Goal: Task Accomplishment & Management: Complete application form

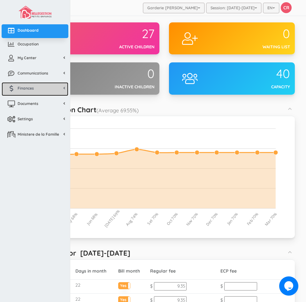
click at [25, 88] on span "Finances" at bounding box center [26, 87] width 16 height 5
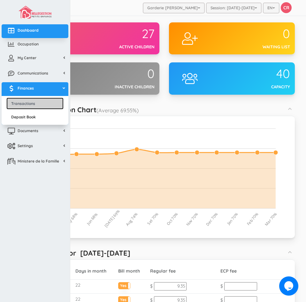
click at [27, 106] on link "Transactions" at bounding box center [34, 103] width 57 height 12
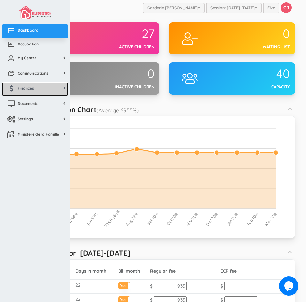
click at [26, 89] on span "Finances" at bounding box center [26, 87] width 16 height 5
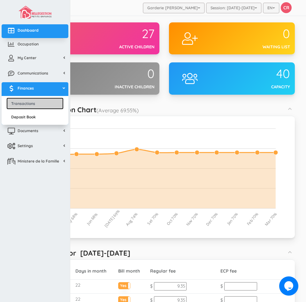
click at [27, 105] on link "Transactions" at bounding box center [34, 103] width 57 height 12
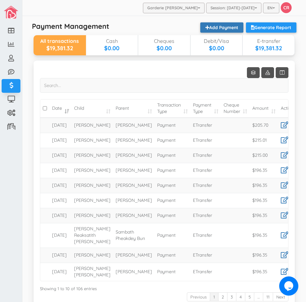
click at [215, 28] on link "Add Payment" at bounding box center [221, 27] width 43 height 10
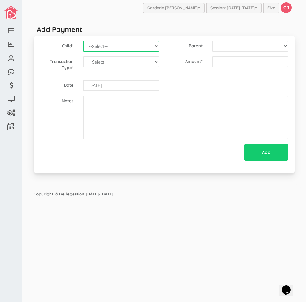
click at [157, 45] on select "--Select-- Alexander Romeo Zamora Alistair Reaksatith Kheng Asher Osborne Willi…" at bounding box center [121, 46] width 76 height 11
select select "1716"
click at [83, 41] on select "--Select-- Alexander Romeo Zamora Alistair Reaksatith Kheng Asher Osborne Willi…" at bounding box center [121, 46] width 76 height 11
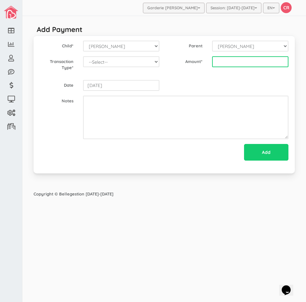
click at [230, 60] on input "text" at bounding box center [250, 61] width 76 height 11
type input "205.70"
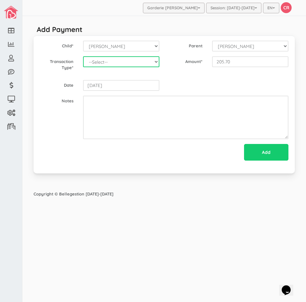
click at [152, 60] on select "--Select-- Balance Administrative credit Payment ChargeNSF Check Returned Contr…" at bounding box center [121, 61] width 76 height 11
select select "Payment"
click at [83, 56] on select "--Select-- Balance Administrative credit Payment ChargeNSF Check Returned Contr…" at bounding box center [121, 61] width 76 height 11
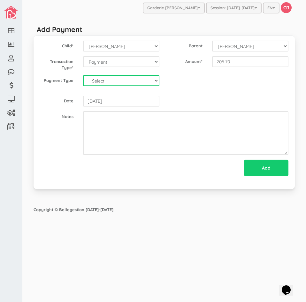
click at [111, 82] on select "--Select-- Cash Cheque Debit E-transfer" at bounding box center [121, 80] width 76 height 11
select select "ETransfer"
click at [83, 75] on select "--Select-- Cash Cheque Debit E-transfer" at bounding box center [121, 80] width 76 height 11
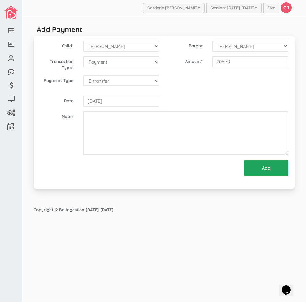
click at [266, 170] on input "Add" at bounding box center [266, 168] width 44 height 17
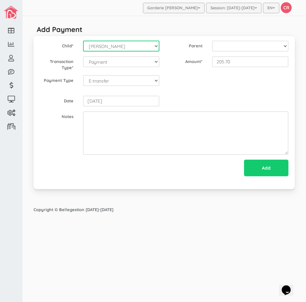
click at [158, 46] on select "--Select-- Alexander Romeo Zamora Alistair Reaksatith Kheng Asher Osborne Willi…" at bounding box center [121, 46] width 76 height 11
select select "1717"
click at [83, 41] on select "--Select-- Alexander Romeo Zamora Alistair Reaksatith Kheng Asher Osborne Willi…" at bounding box center [121, 46] width 76 height 11
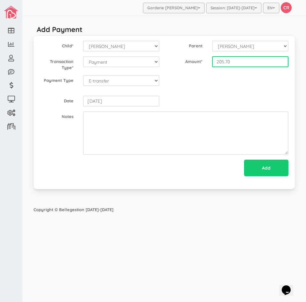
click at [221, 59] on input "205.70" at bounding box center [250, 61] width 76 height 11
type input "205.70"
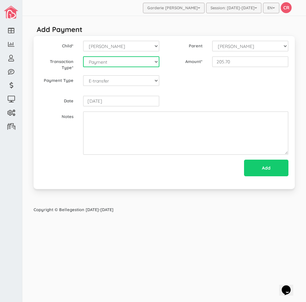
click at [156, 61] on select "--Select-- Balance Administrative credit Payment ChargeNSF Check Returned Contr…" at bounding box center [121, 61] width 76 height 11
select select "Payment"
click at [83, 56] on select "--Select-- Balance Administrative credit Payment ChargeNSF Check Returned Contr…" at bounding box center [121, 61] width 76 height 11
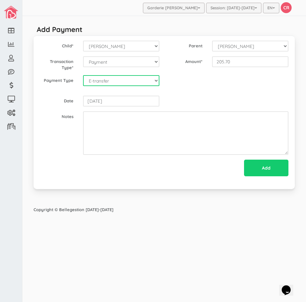
click at [138, 83] on select "--Select-- Cash Cheque Debit E-transfer" at bounding box center [121, 80] width 76 height 11
select select "ETransfer"
click at [83, 75] on select "--Select-- Cash Cheque Debit E-transfer" at bounding box center [121, 80] width 76 height 11
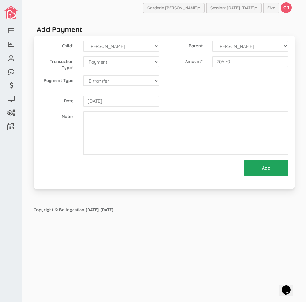
click at [262, 165] on input "Add" at bounding box center [266, 168] width 44 height 17
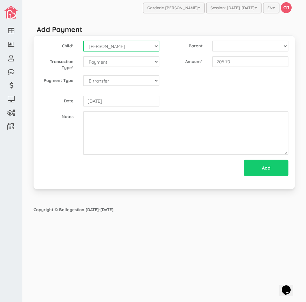
click at [155, 46] on select "--Select-- Alexander Romeo Zamora Alistair Reaksatith Kheng Asher Osborne Willi…" at bounding box center [121, 46] width 76 height 11
select select "1698"
click at [83, 41] on select "--Select-- Alexander Romeo Zamora Alistair Reaksatith Kheng Asher Osborne Willi…" at bounding box center [121, 46] width 76 height 11
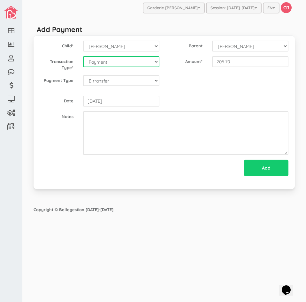
click at [155, 62] on select "--Select-- Balance Administrative credit Payment ChargeNSF Check Returned Contr…" at bounding box center [121, 61] width 76 height 11
select select "Payment"
click at [83, 56] on select "--Select-- Balance Administrative credit Payment ChargeNSF Check Returned Contr…" at bounding box center [121, 61] width 76 height 11
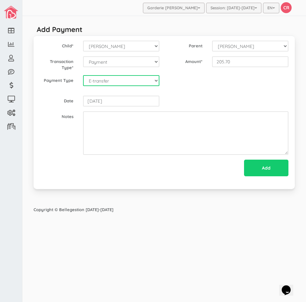
click at [126, 84] on select "--Select-- Cash Cheque Debit E-transfer" at bounding box center [121, 80] width 76 height 11
select select "ETransfer"
click at [83, 75] on select "--Select-- Cash Cheque Debit E-transfer" at bounding box center [121, 80] width 76 height 11
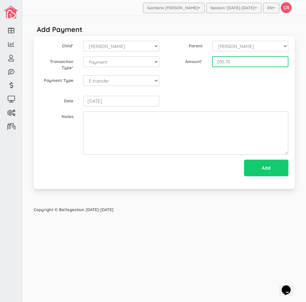
click at [223, 63] on input "205.70" at bounding box center [250, 61] width 76 height 11
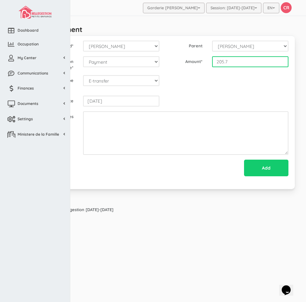
type input "205.7"
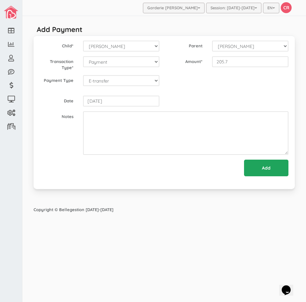
click at [273, 168] on input "Add" at bounding box center [266, 168] width 44 height 17
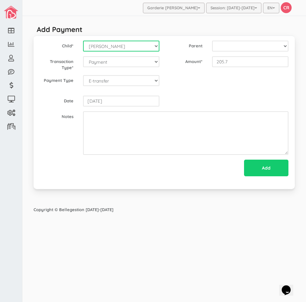
click at [156, 45] on select "--Select-- Alexander Romeo Zamora Alistair Reaksatith Kheng Asher Osborne Willi…" at bounding box center [121, 46] width 76 height 11
select select "1528"
click at [83, 41] on select "--Select-- Alexander Romeo Zamora Alistair Reaksatith Kheng Asher Osborne Willi…" at bounding box center [121, 46] width 76 height 11
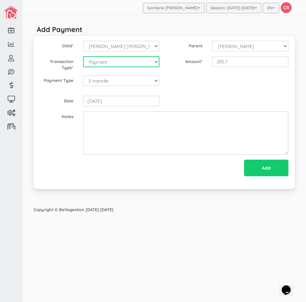
click at [91, 62] on select "--Select-- Balance Administrative credit Payment ChargeNSF Check Returned Contr…" at bounding box center [121, 61] width 76 height 11
select select "Payment"
click at [83, 56] on select "--Select-- Balance Administrative credit Payment ChargeNSF Check Returned Contr…" at bounding box center [121, 61] width 76 height 11
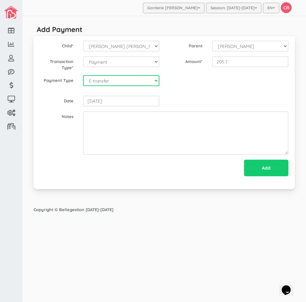
click at [95, 82] on select "--Select-- Cash Cheque Debit E-transfer" at bounding box center [121, 80] width 76 height 11
select select "ETransfer"
click at [83, 75] on select "--Select-- Cash Cheque Debit E-transfer" at bounding box center [121, 80] width 76 height 11
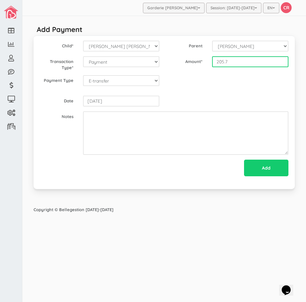
click at [215, 60] on input "205.7" at bounding box center [250, 61] width 76 height 11
type input "205.70"
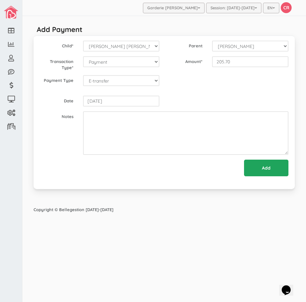
click at [265, 170] on input "Add" at bounding box center [266, 168] width 44 height 17
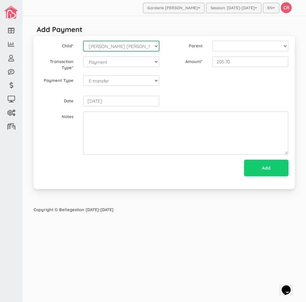
click at [156, 46] on select "--Select-- Alexander Romeo Zamora Alistair Reaksatith Kheng Asher Osborne Willi…" at bounding box center [121, 46] width 76 height 11
select select "2146"
click at [83, 41] on select "--Select-- Alexander Romeo Zamora Alistair Reaksatith Kheng Asher Osborne Willi…" at bounding box center [121, 46] width 76 height 11
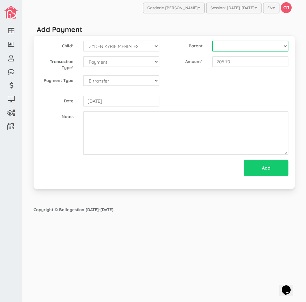
click at [284, 47] on select at bounding box center [250, 46] width 76 height 11
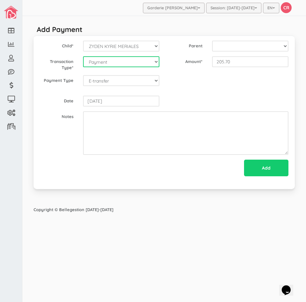
click at [156, 61] on select "--Select-- Balance Administrative credit Payment ChargeNSF Check Returned Contr…" at bounding box center [121, 61] width 76 height 11
select select "Payment"
click at [83, 56] on select "--Select-- Balance Administrative credit Payment ChargeNSF Check Returned Contr…" at bounding box center [121, 61] width 76 height 11
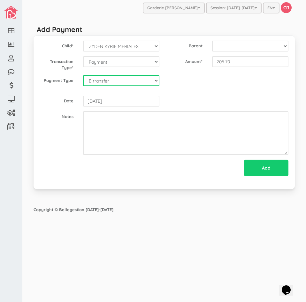
click at [123, 81] on select "--Select-- Cash Cheque Debit E-transfer" at bounding box center [121, 80] width 76 height 11
select select "ETransfer"
click at [83, 75] on select "--Select-- Cash Cheque Debit E-transfer" at bounding box center [121, 80] width 76 height 11
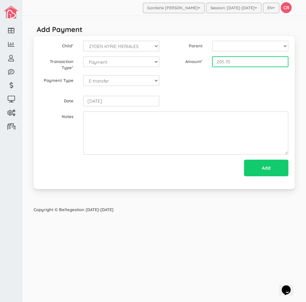
click at [221, 64] on input "205.70" at bounding box center [250, 61] width 76 height 11
click at [231, 62] on input "205" at bounding box center [250, 61] width 76 height 11
type input "205.85"
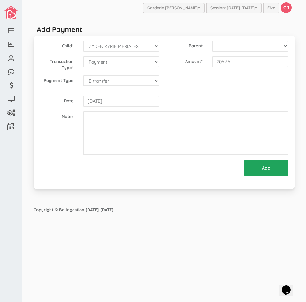
click at [267, 171] on input "Add" at bounding box center [266, 168] width 44 height 17
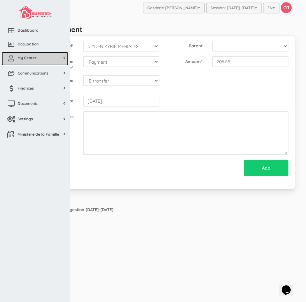
click at [25, 55] on span "My Center" at bounding box center [27, 57] width 19 height 5
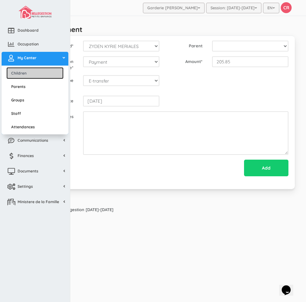
click at [25, 72] on link "Children" at bounding box center [34, 73] width 57 height 12
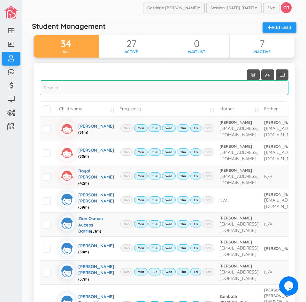
click at [61, 89] on input "search" at bounding box center [164, 87] width 249 height 15
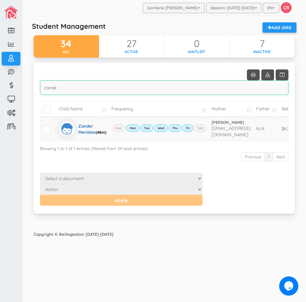
type input "zande"
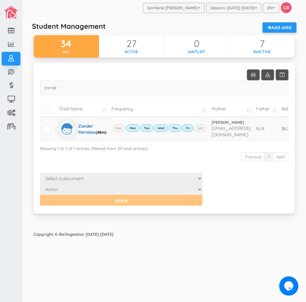
click at [149, 266] on div "Garderie Mary Poppins Garderie Les Anges de Ste-Therese Garderie Les Petits Pou…" at bounding box center [164, 151] width 284 height 302
click at [45, 130] on span at bounding box center [47, 129] width 8 height 8
click at [54, 126] on input "checkbox" at bounding box center [54, 126] width 0 height 0
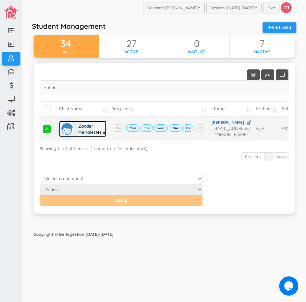
click at [87, 123] on div "Zander Meriales (48m)" at bounding box center [92, 129] width 28 height 16
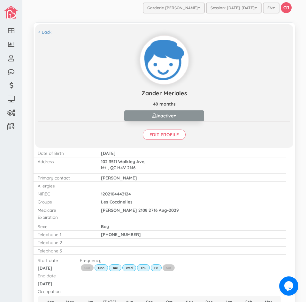
click at [166, 114] on button "Inactive" at bounding box center [164, 115] width 80 height 11
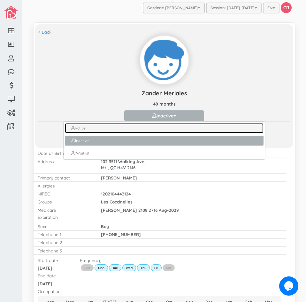
click at [79, 127] on link "Active" at bounding box center [164, 128] width 199 height 10
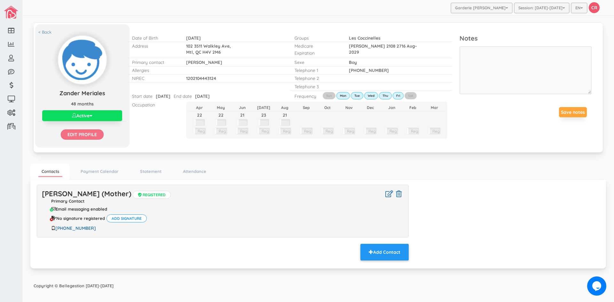
click at [79, 134] on input "Edit profile" at bounding box center [82, 134] width 43 height 10
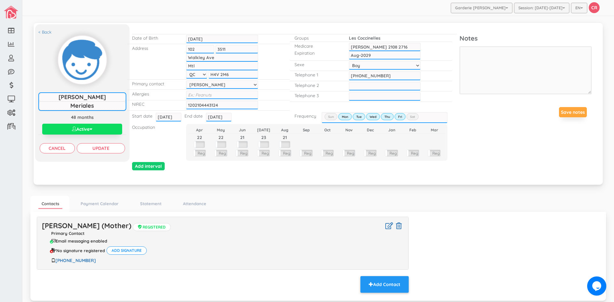
click at [209, 116] on input "[DATE]" at bounding box center [219, 117] width 26 height 8
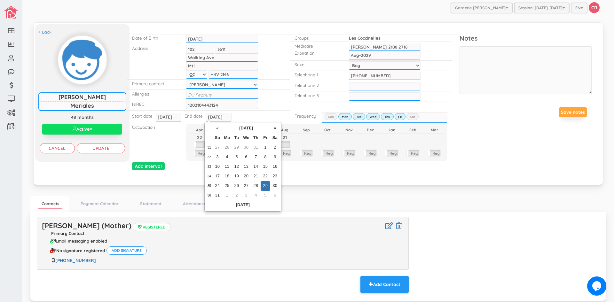
click at [206, 117] on input "2025-08-29" at bounding box center [219, 117] width 26 height 8
type input "9"
click at [487, 206] on ul "Contacts Payment Calendar Statement Attendance" at bounding box center [317, 204] width 575 height 16
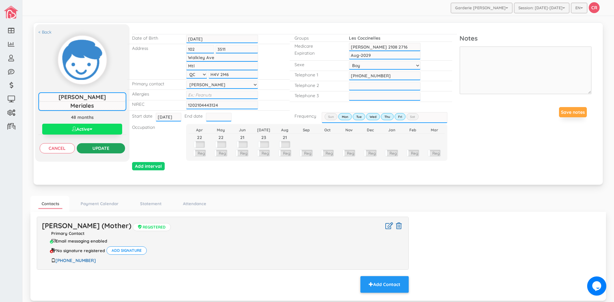
click at [107, 148] on input "Update" at bounding box center [101, 148] width 48 height 10
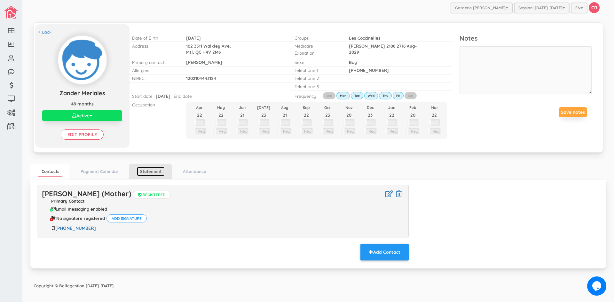
click at [156, 172] on link "Statement" at bounding box center [151, 171] width 28 height 9
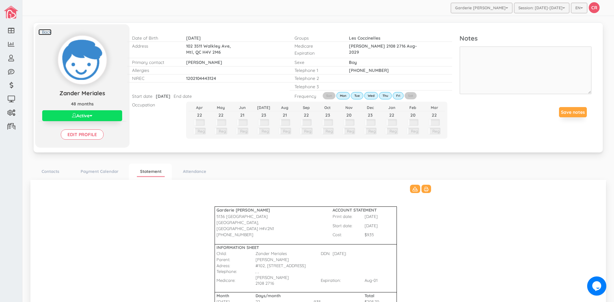
click at [43, 30] on link "< Back" at bounding box center [44, 32] width 13 height 6
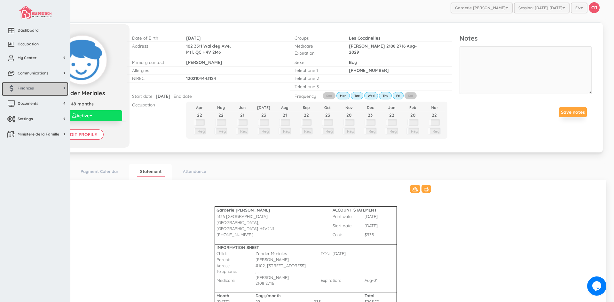
click at [23, 86] on span "Finances" at bounding box center [26, 87] width 16 height 5
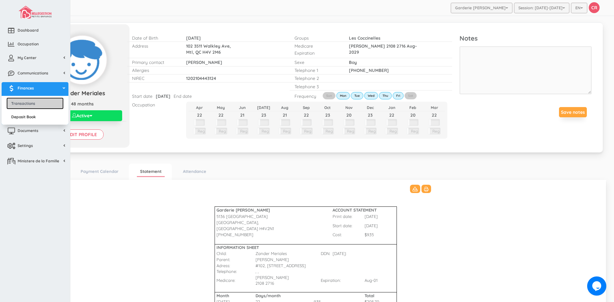
click at [24, 104] on link "Transactions" at bounding box center [34, 103] width 57 height 12
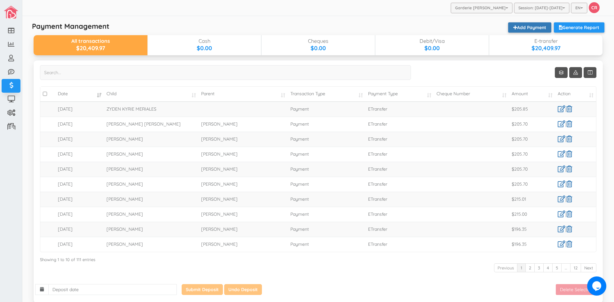
click at [514, 26] on link "Add Payment" at bounding box center [529, 27] width 43 height 10
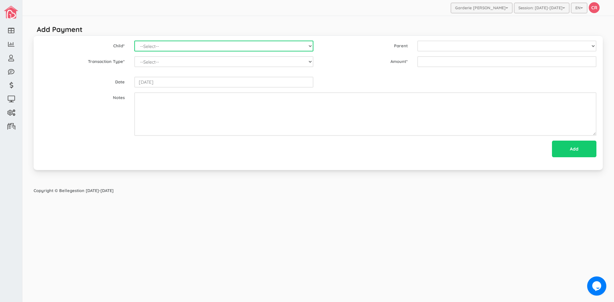
click at [310, 46] on select "--Select-- [PERSON_NAME] [PERSON_NAME] [PERSON_NAME] [PERSON_NAME] [PERSON_NAME…" at bounding box center [223, 46] width 179 height 11
select select "1689"
click at [134, 41] on select "--Select-- [PERSON_NAME] [PERSON_NAME] [PERSON_NAME] [PERSON_NAME] [PERSON_NAME…" at bounding box center [223, 46] width 179 height 11
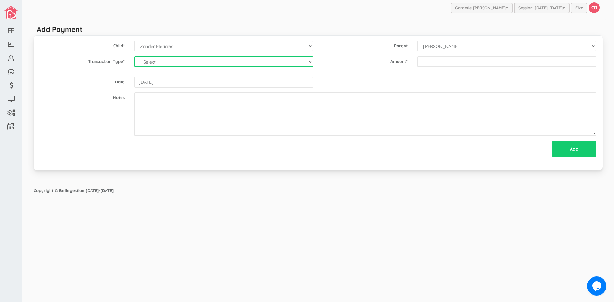
click at [309, 63] on select "--Select-- Balance Administrative credit Payment ChargeNSF Check Returned Contr…" at bounding box center [223, 61] width 179 height 11
select select "Payment"
click at [134, 56] on select "--Select-- Balance Administrative credit Payment ChargeNSF Check Returned Contr…" at bounding box center [223, 61] width 179 height 11
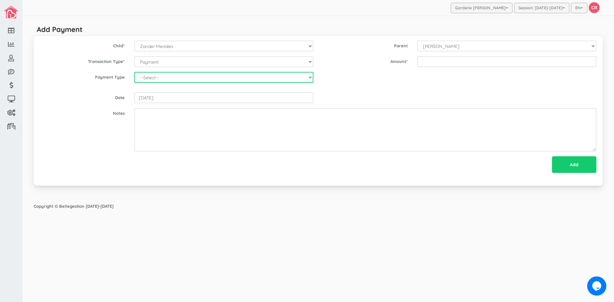
click at [196, 79] on select "--Select-- Cash Cheque Debit E-transfer" at bounding box center [223, 77] width 179 height 11
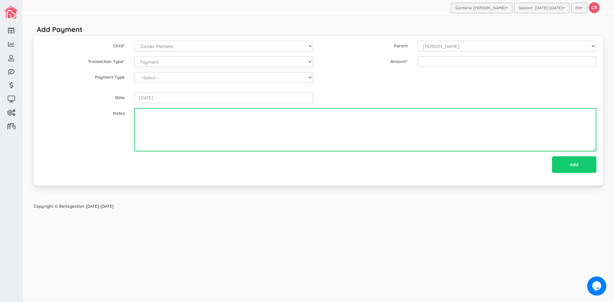
click at [171, 132] on textarea at bounding box center [365, 129] width 462 height 43
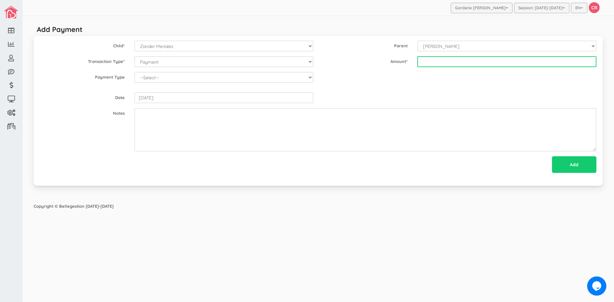
click at [425, 63] on input "text" at bounding box center [506, 61] width 179 height 11
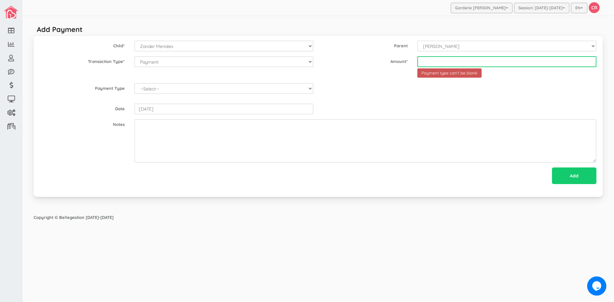
click at [429, 61] on input "text" at bounding box center [506, 61] width 179 height 11
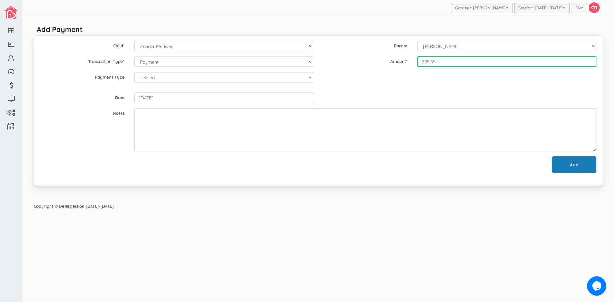
type input "205.85"
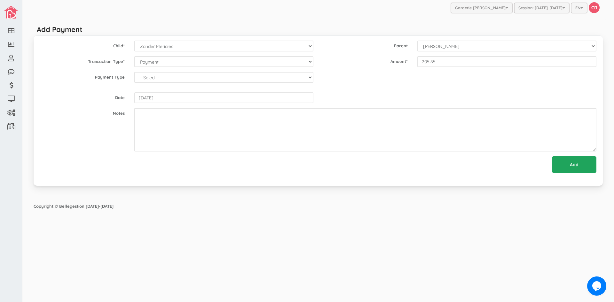
click at [570, 164] on input "Add" at bounding box center [574, 164] width 44 height 17
